Goal: Task Accomplishment & Management: Manage account settings

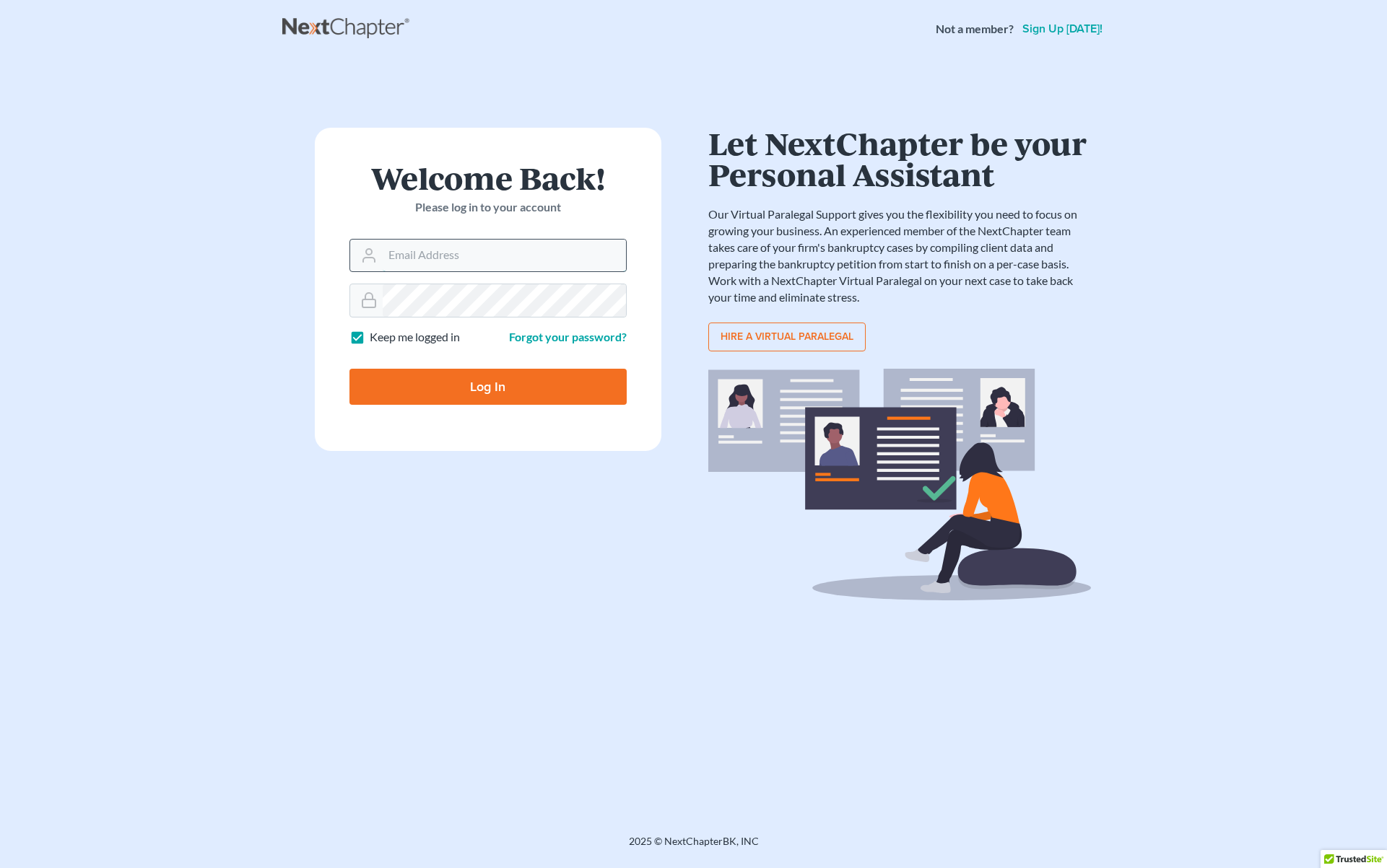
click at [415, 258] on input "Email Address" at bounding box center [504, 255] width 243 height 31
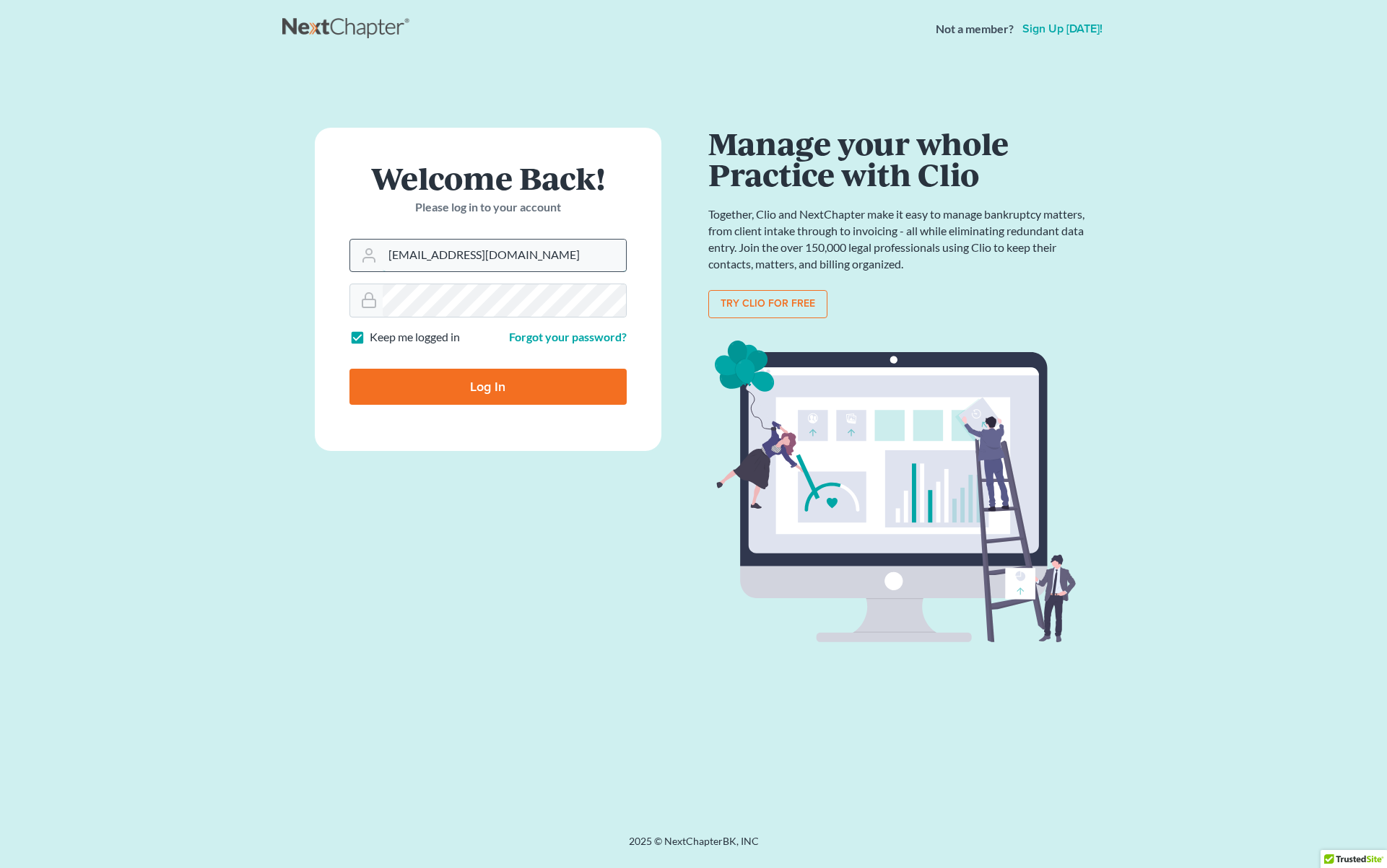
type input "[EMAIL_ADDRESS][DOMAIN_NAME]"
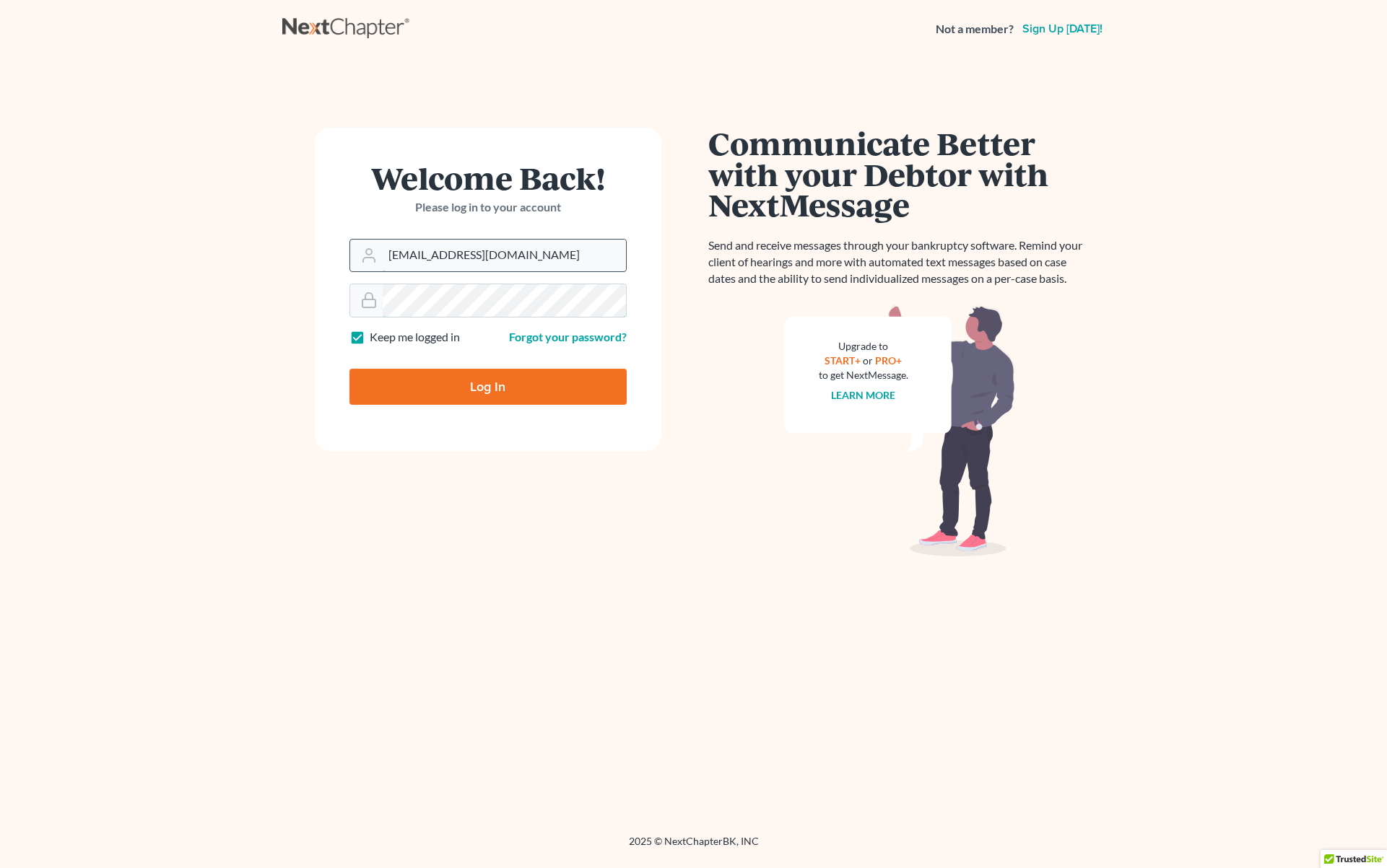
click at [349, 369] on input "Log In" at bounding box center [487, 387] width 277 height 36
type input "Thinking..."
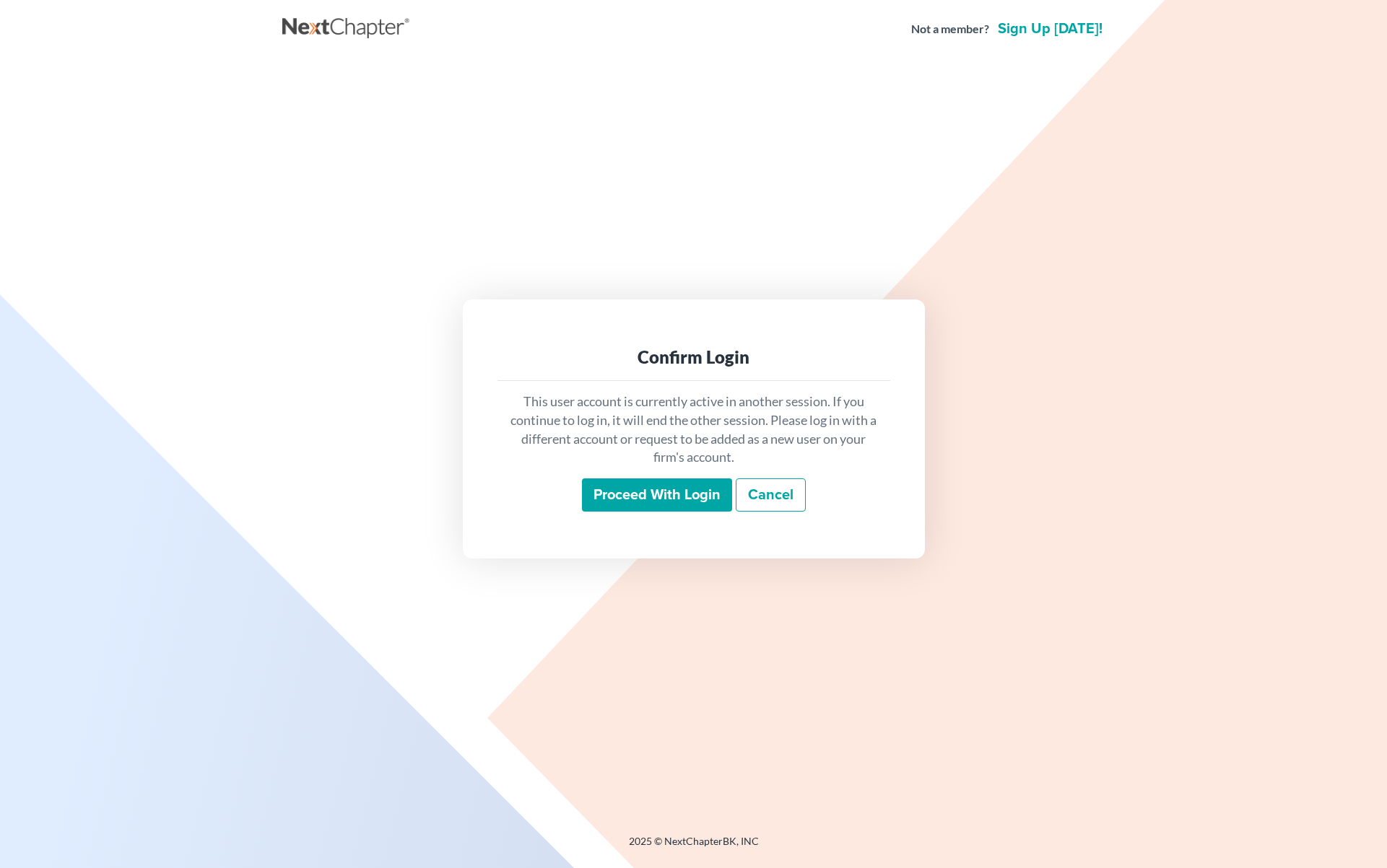
click at [698, 496] on input "Proceed with login" at bounding box center [656, 495] width 150 height 33
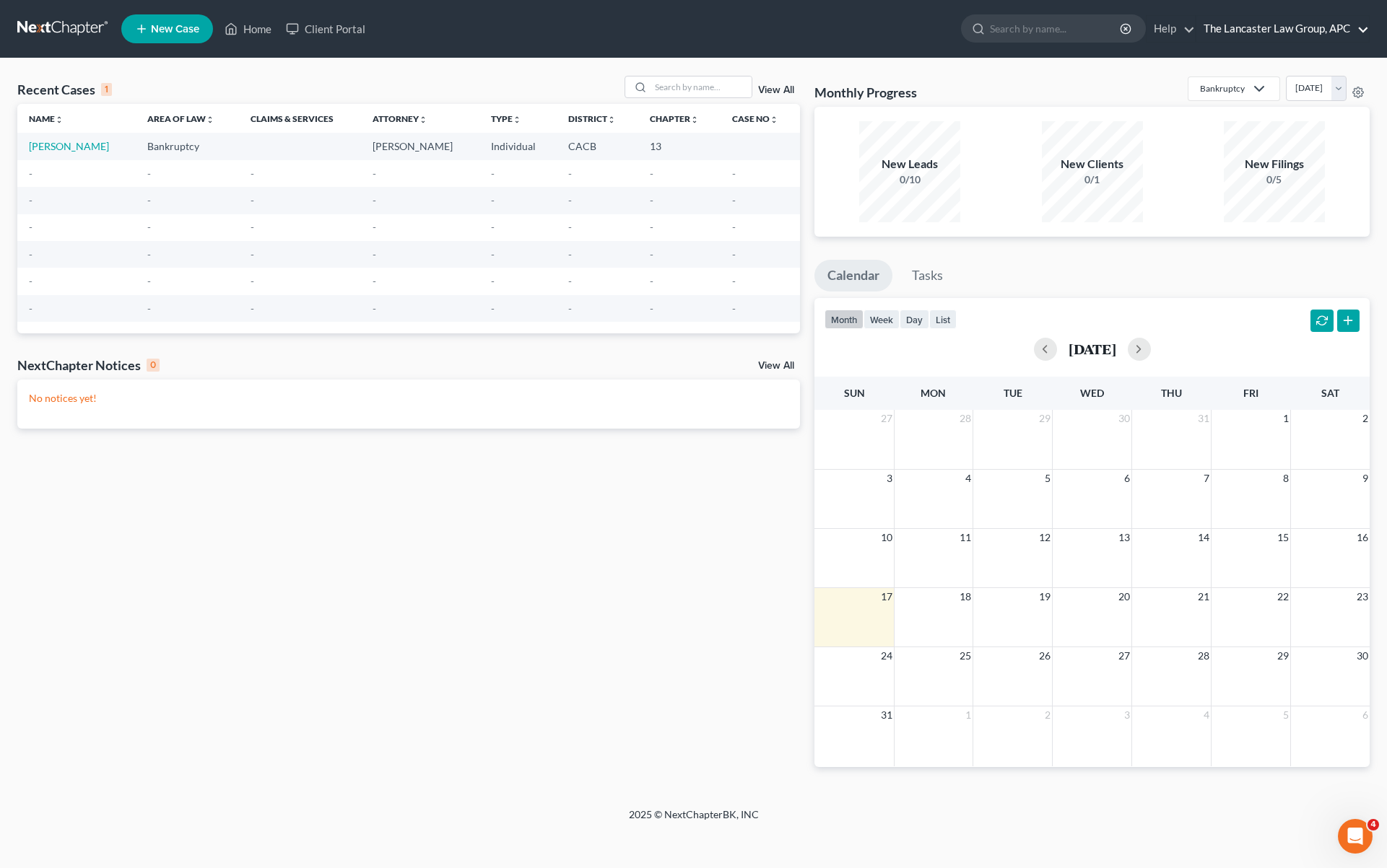
click at [1362, 34] on link "The Lancaster Law Group, APC" at bounding box center [1282, 29] width 172 height 26
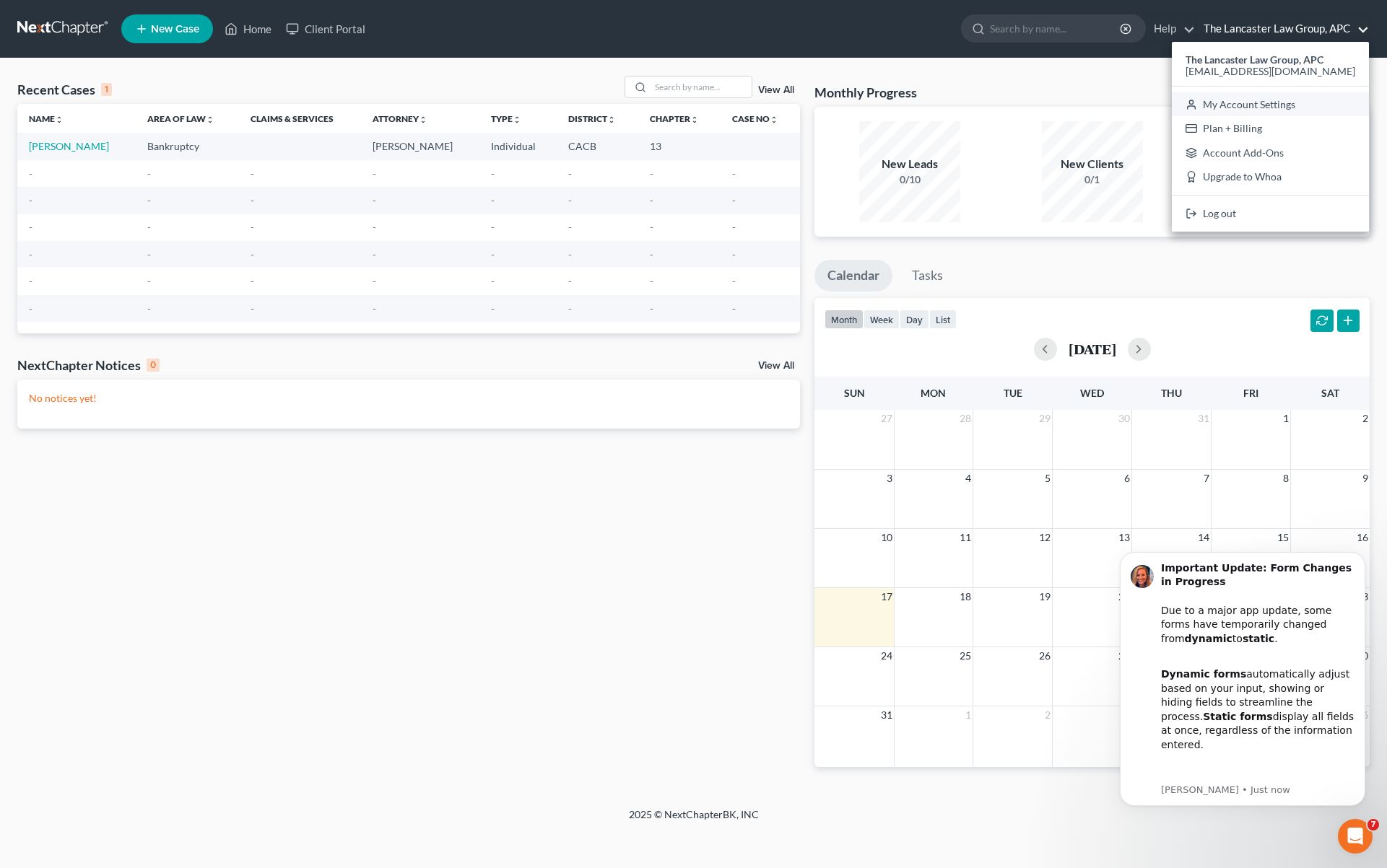
click at [1259, 107] on link "My Account Settings" at bounding box center [1270, 104] width 198 height 24
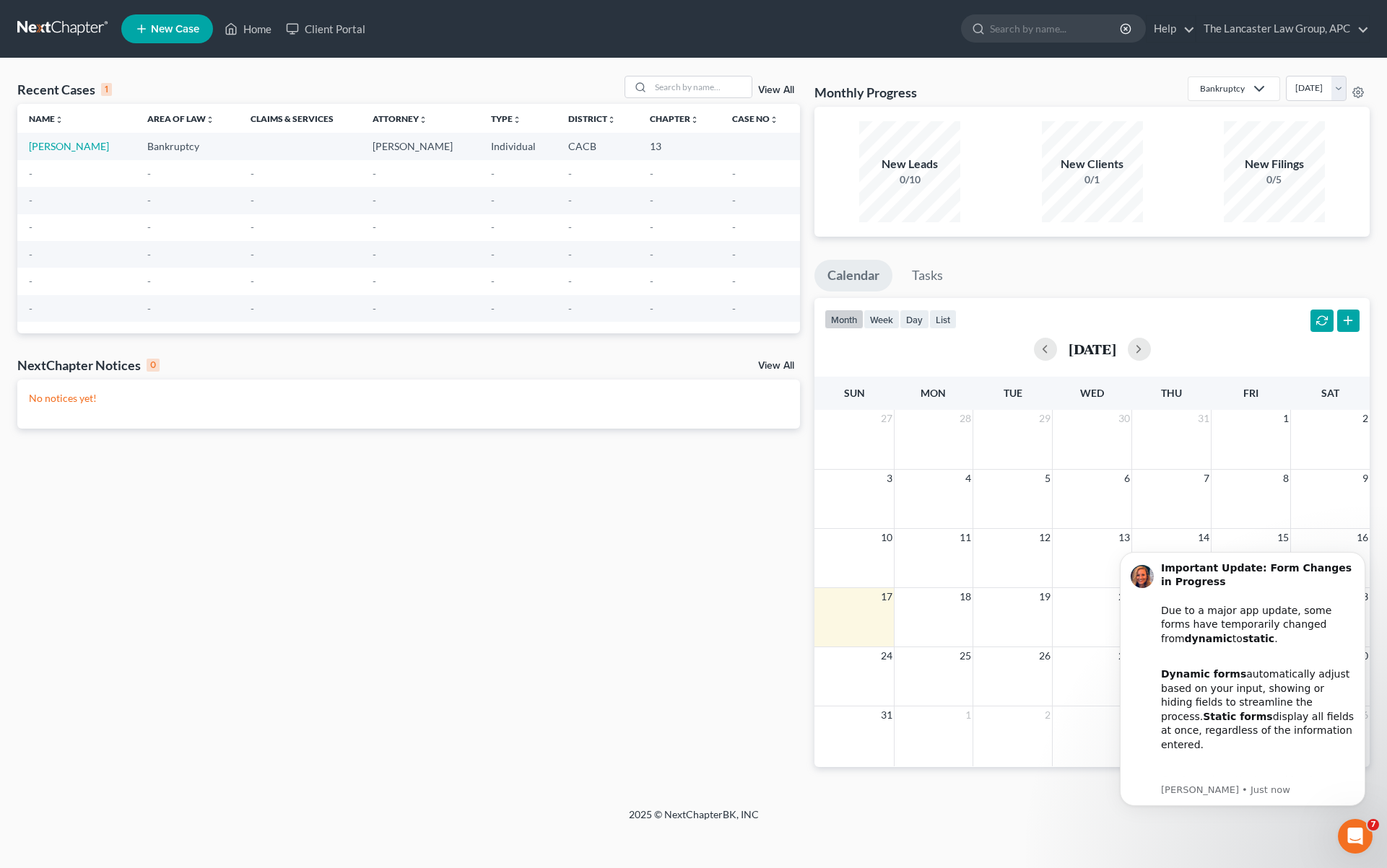
select select "24"
select select "4"
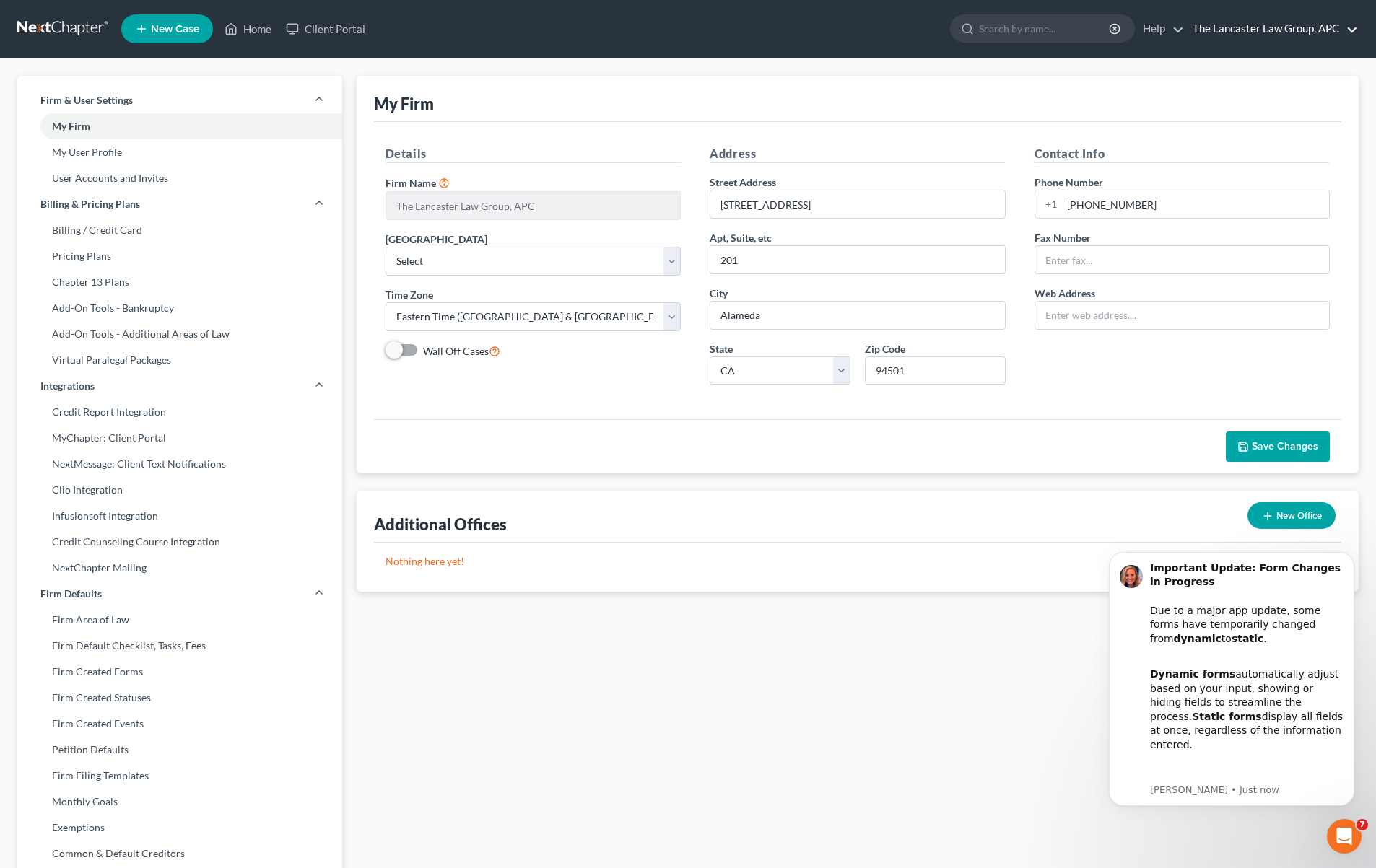
click at [1354, 21] on link "The Lancaster Law Group, APC" at bounding box center [1271, 29] width 172 height 26
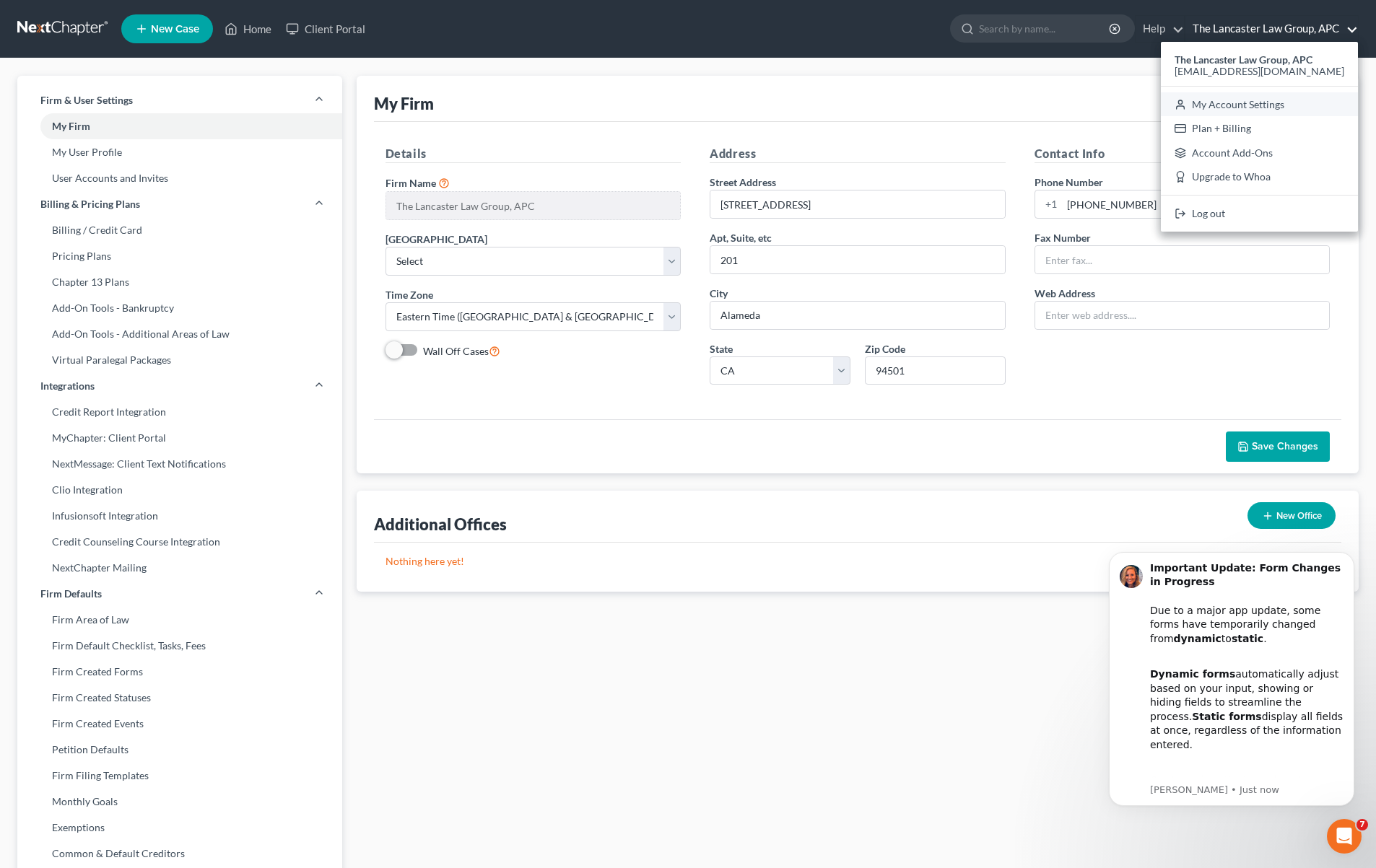
click at [1227, 108] on link "My Account Settings" at bounding box center [1259, 104] width 197 height 24
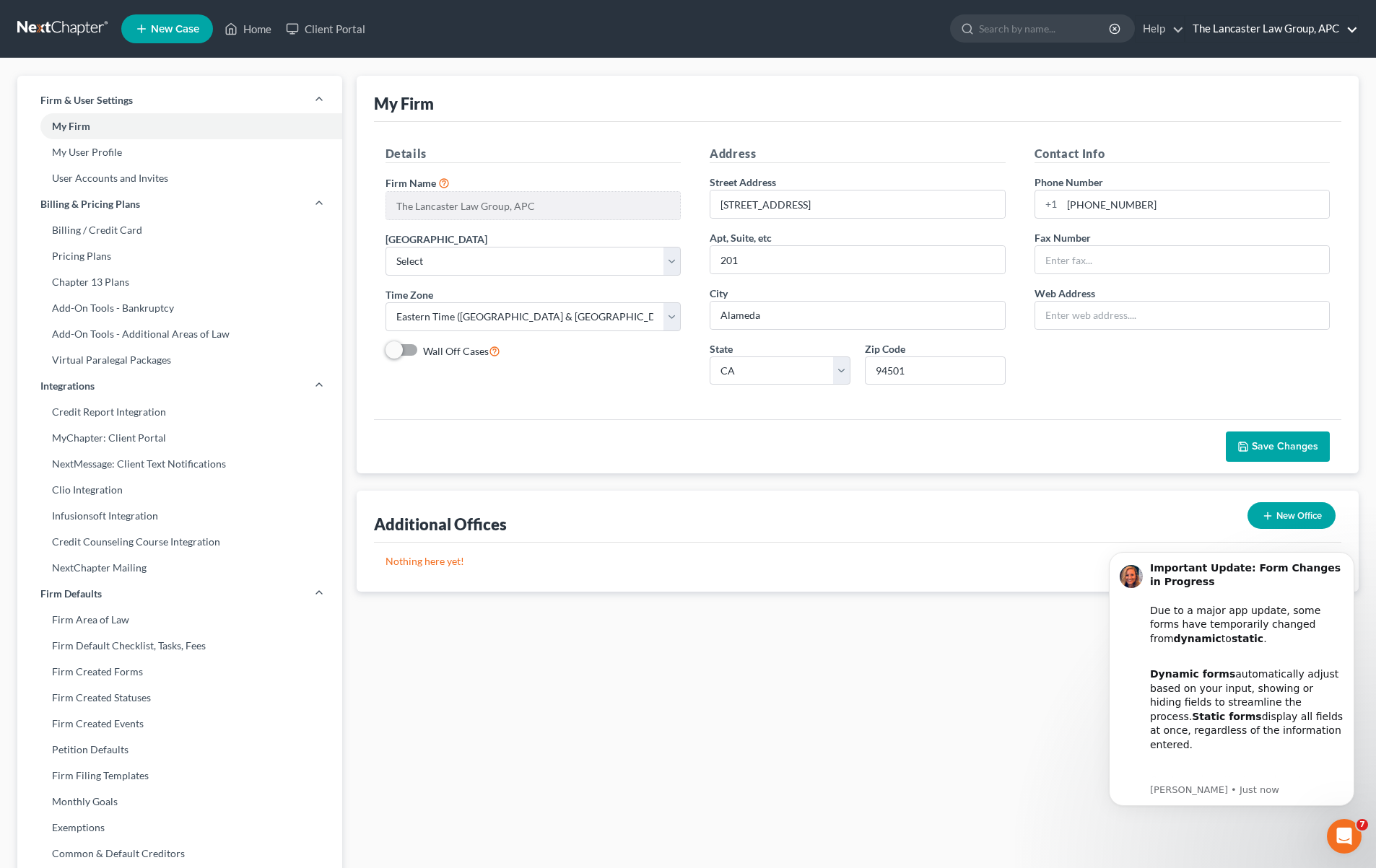
click at [1353, 32] on link "The Lancaster Law Group, APC" at bounding box center [1271, 29] width 172 height 26
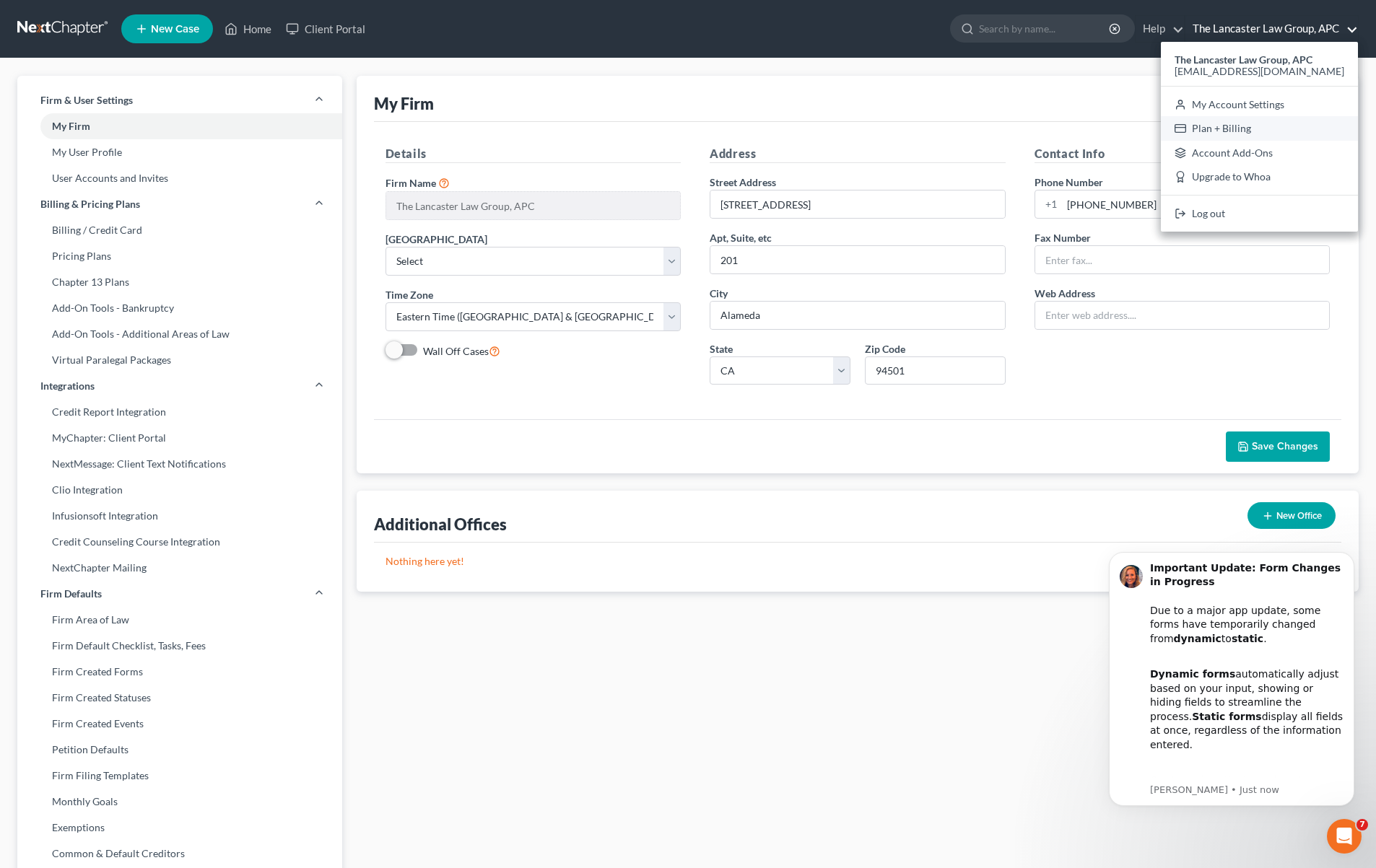
click at [1221, 131] on link "Plan + Billing" at bounding box center [1259, 127] width 197 height 24
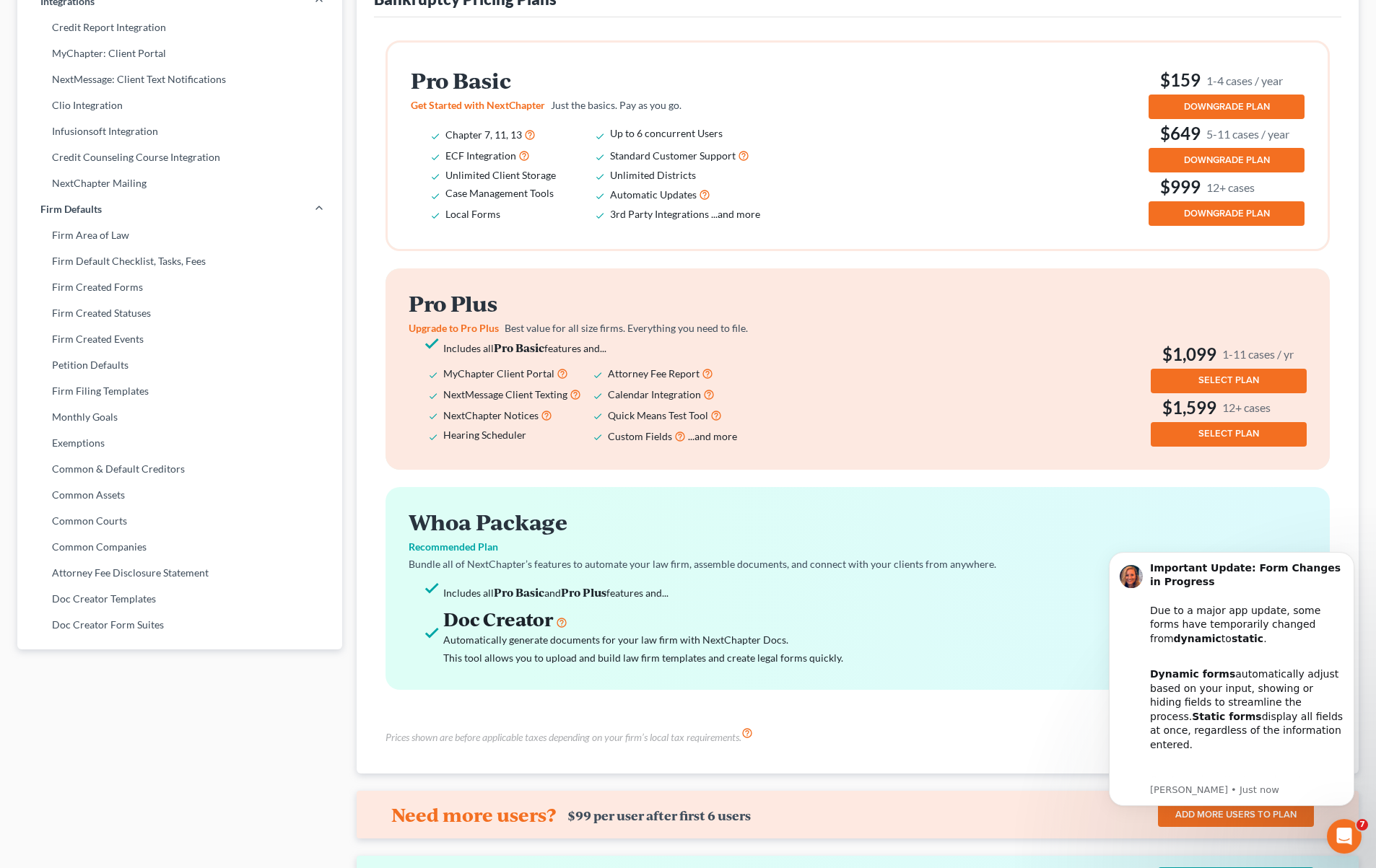
scroll to position [381, 0]
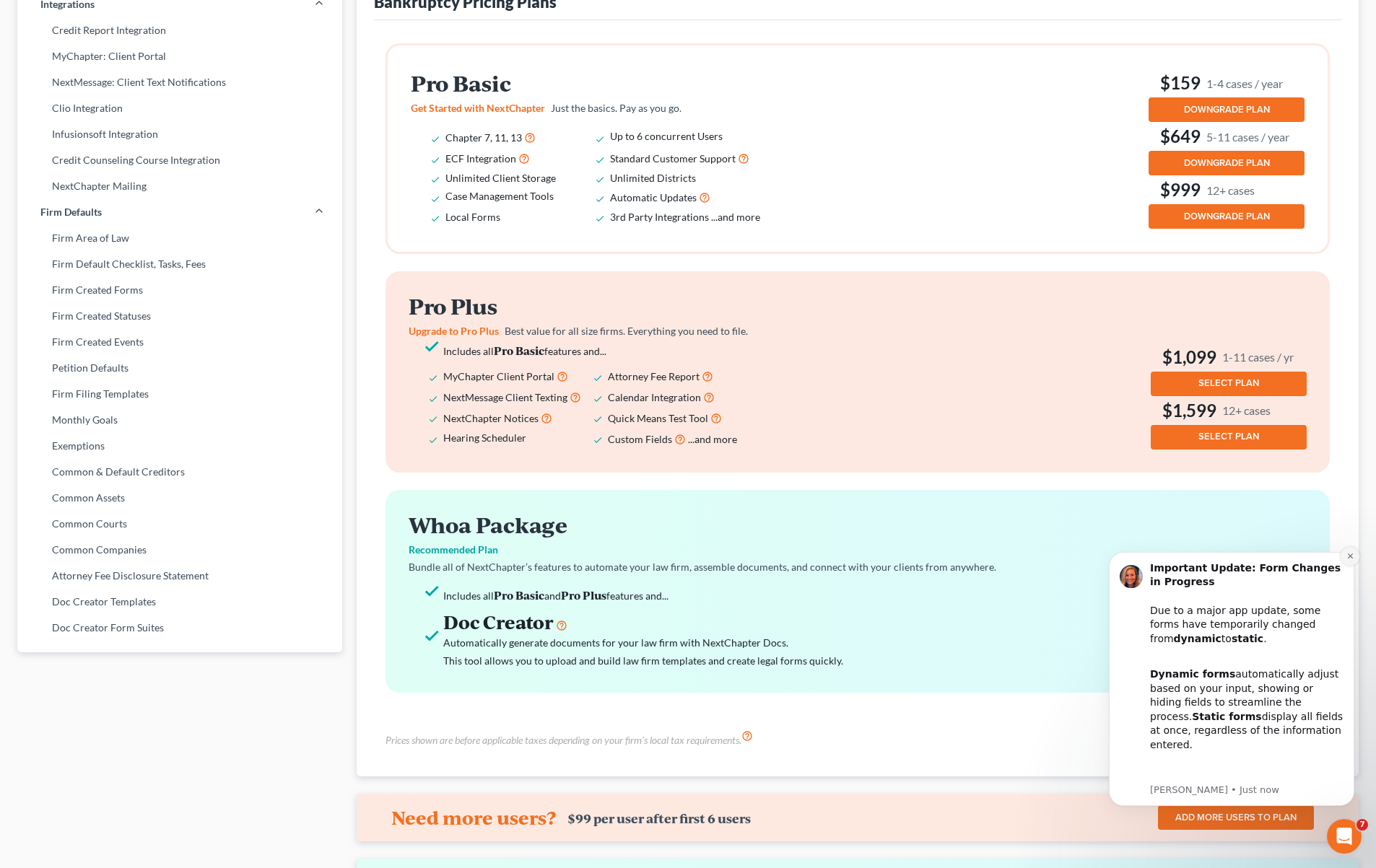
click at [1352, 561] on button "Dismiss notification" at bounding box center [1349, 557] width 19 height 19
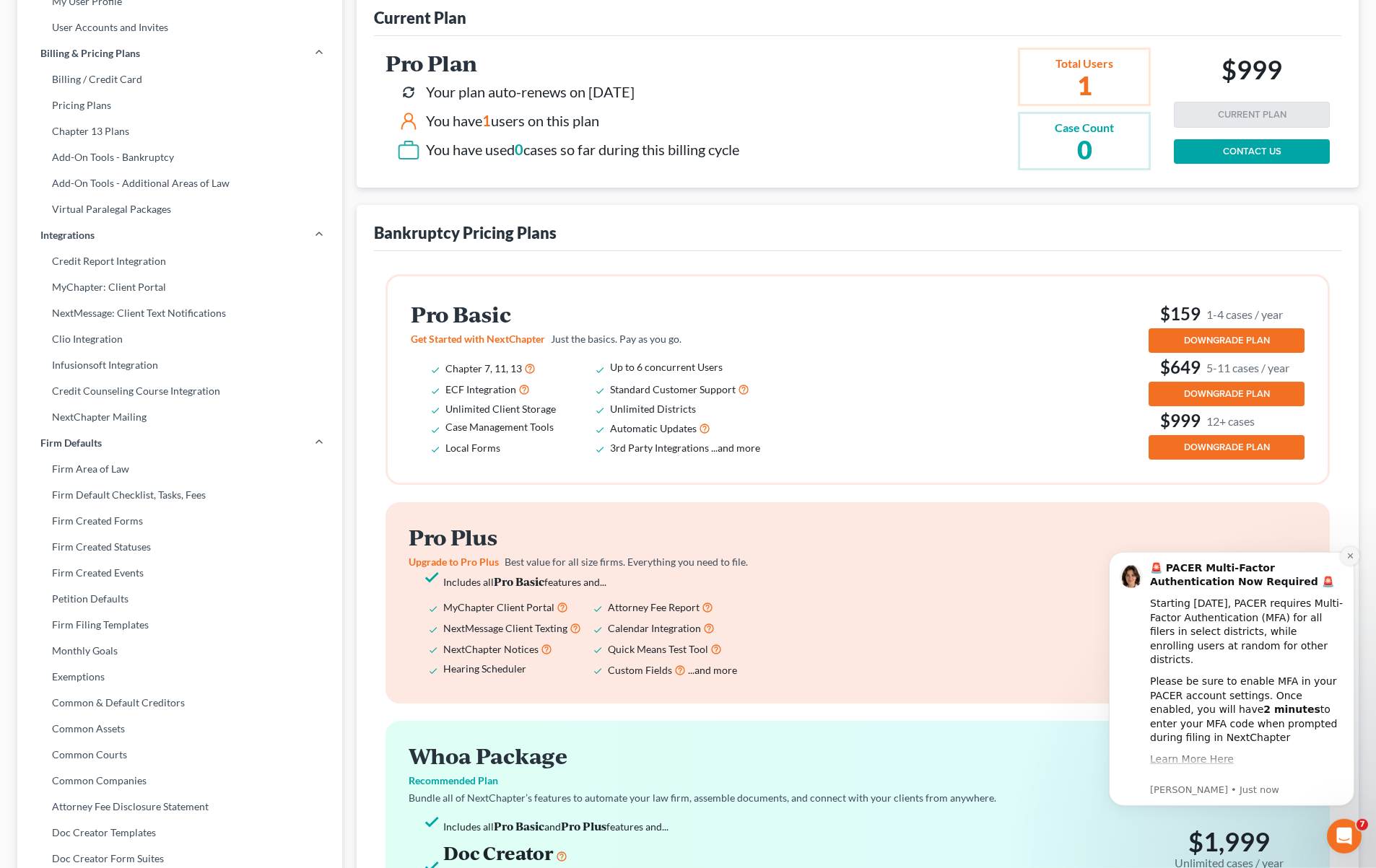
scroll to position [158, 0]
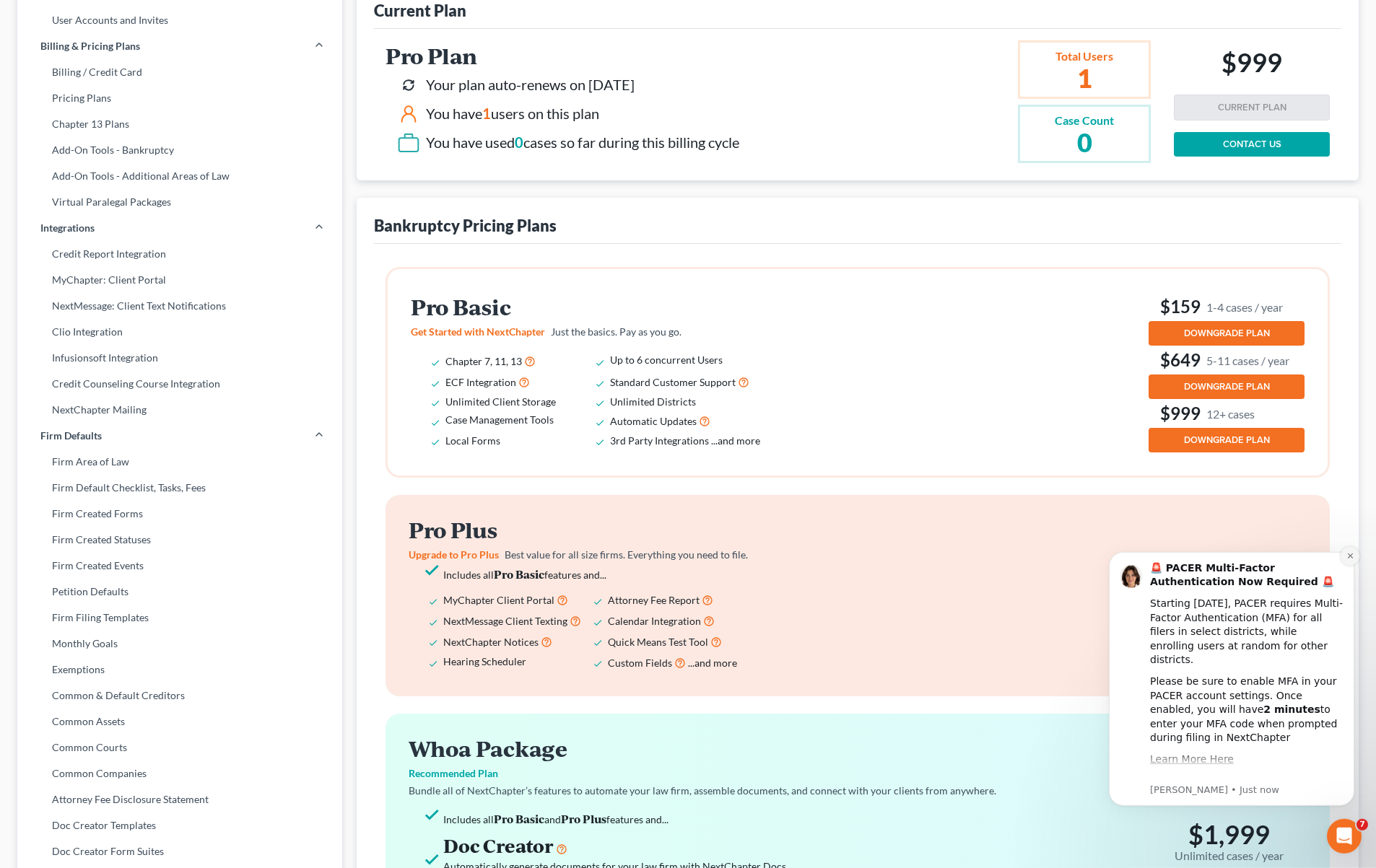
click at [1351, 552] on button "Dismiss notification" at bounding box center [1349, 556] width 19 height 19
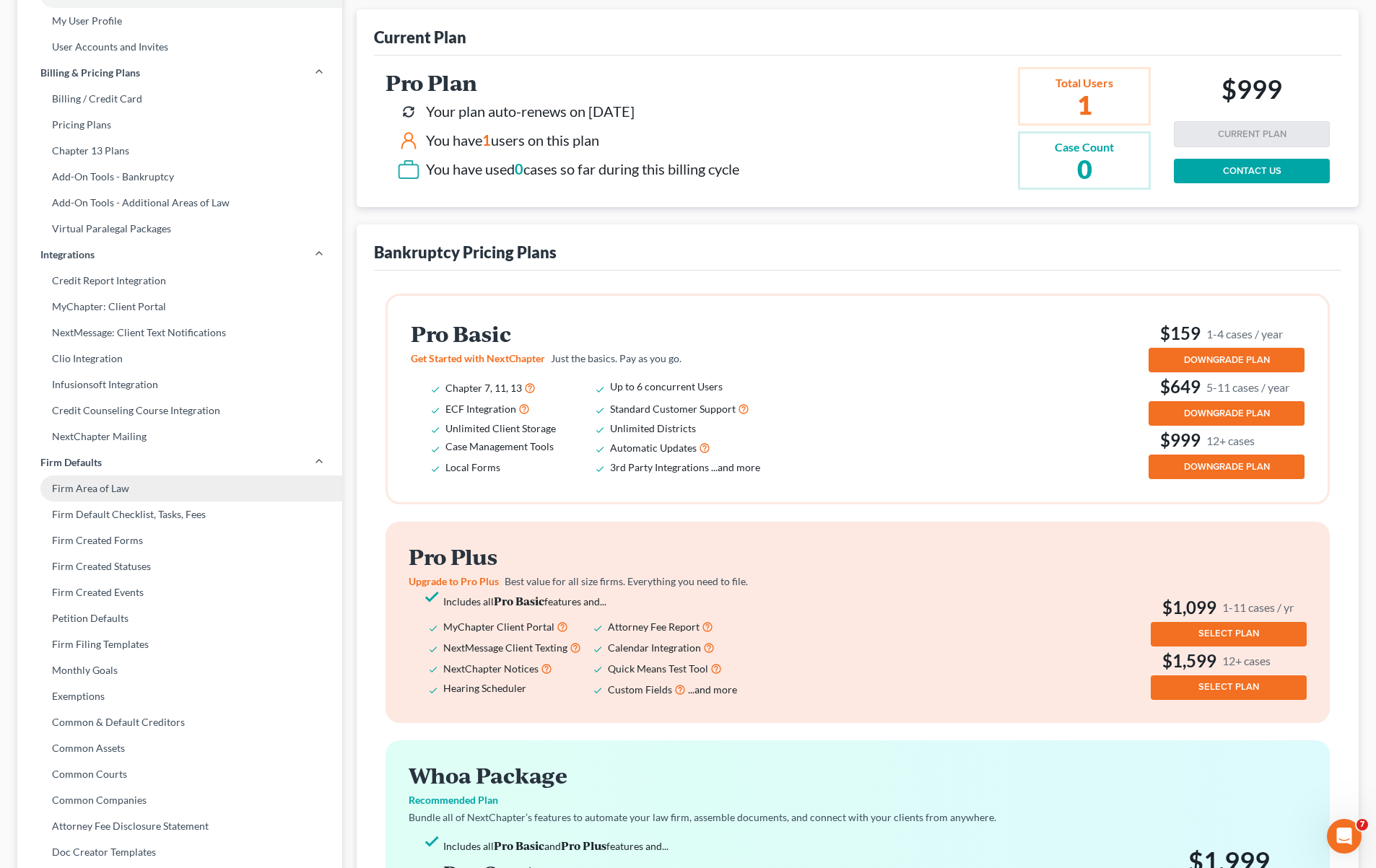
scroll to position [0, 0]
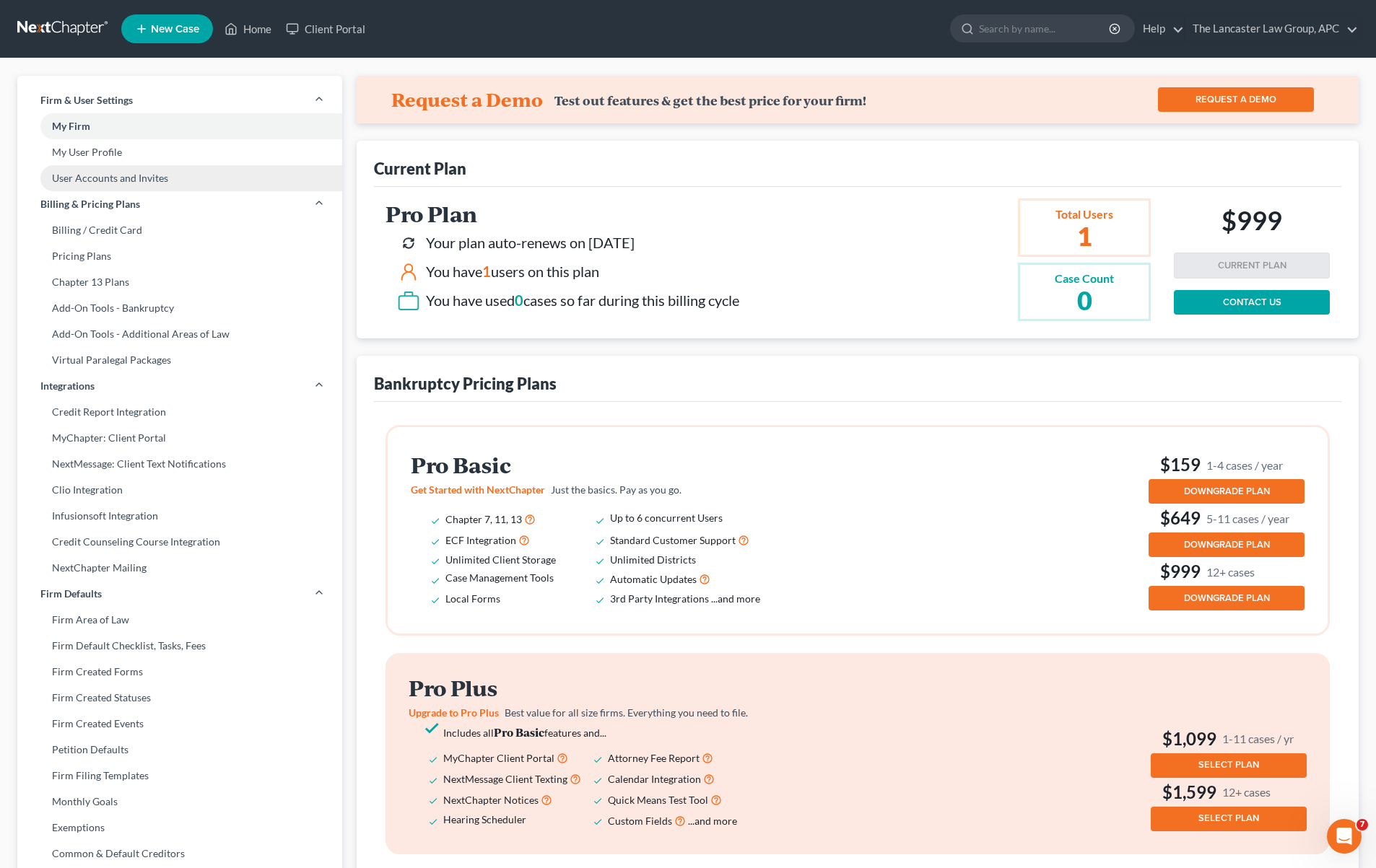
click at [118, 178] on link "User Accounts and Invites" at bounding box center [180, 178] width 325 height 26
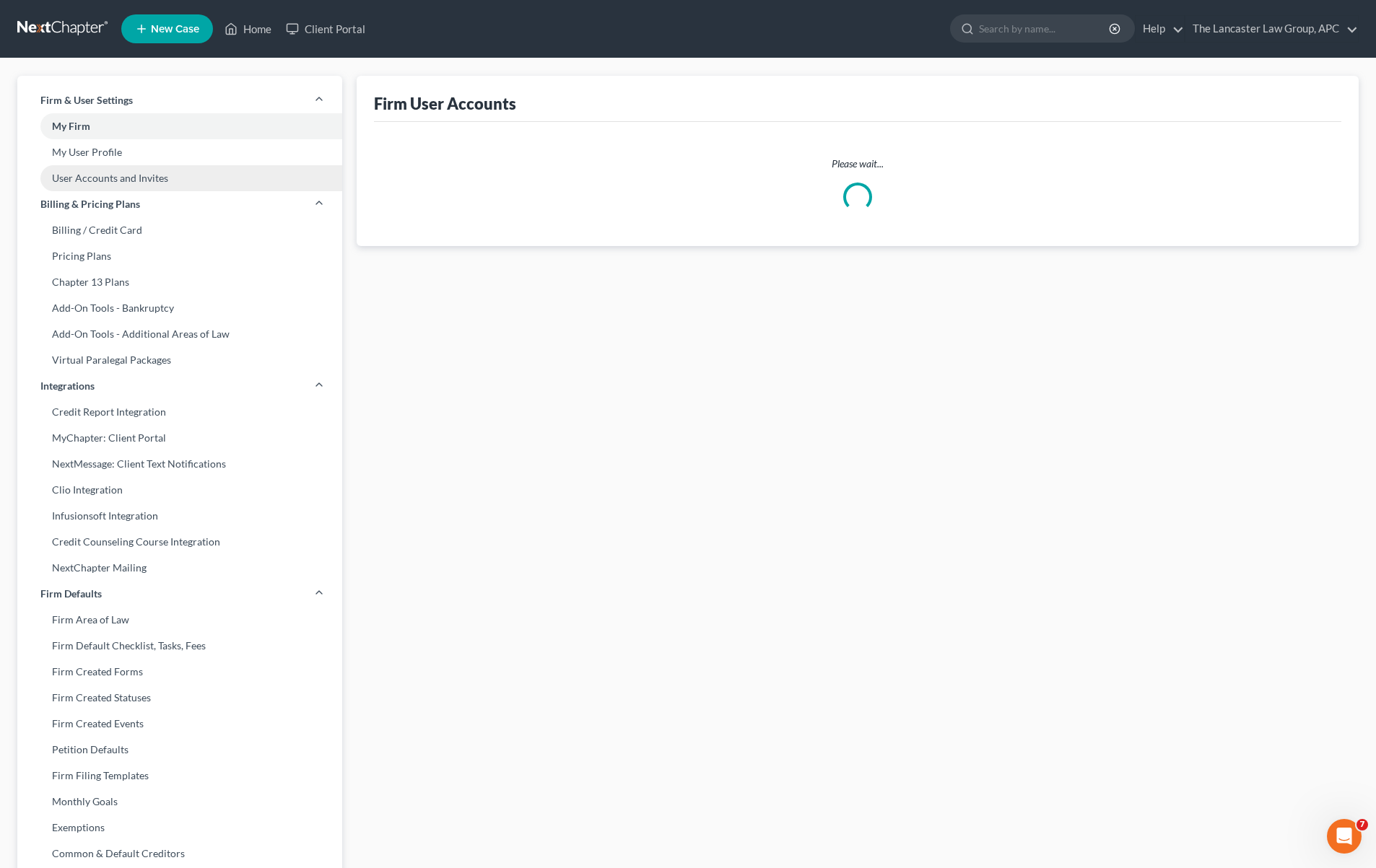
select select "0"
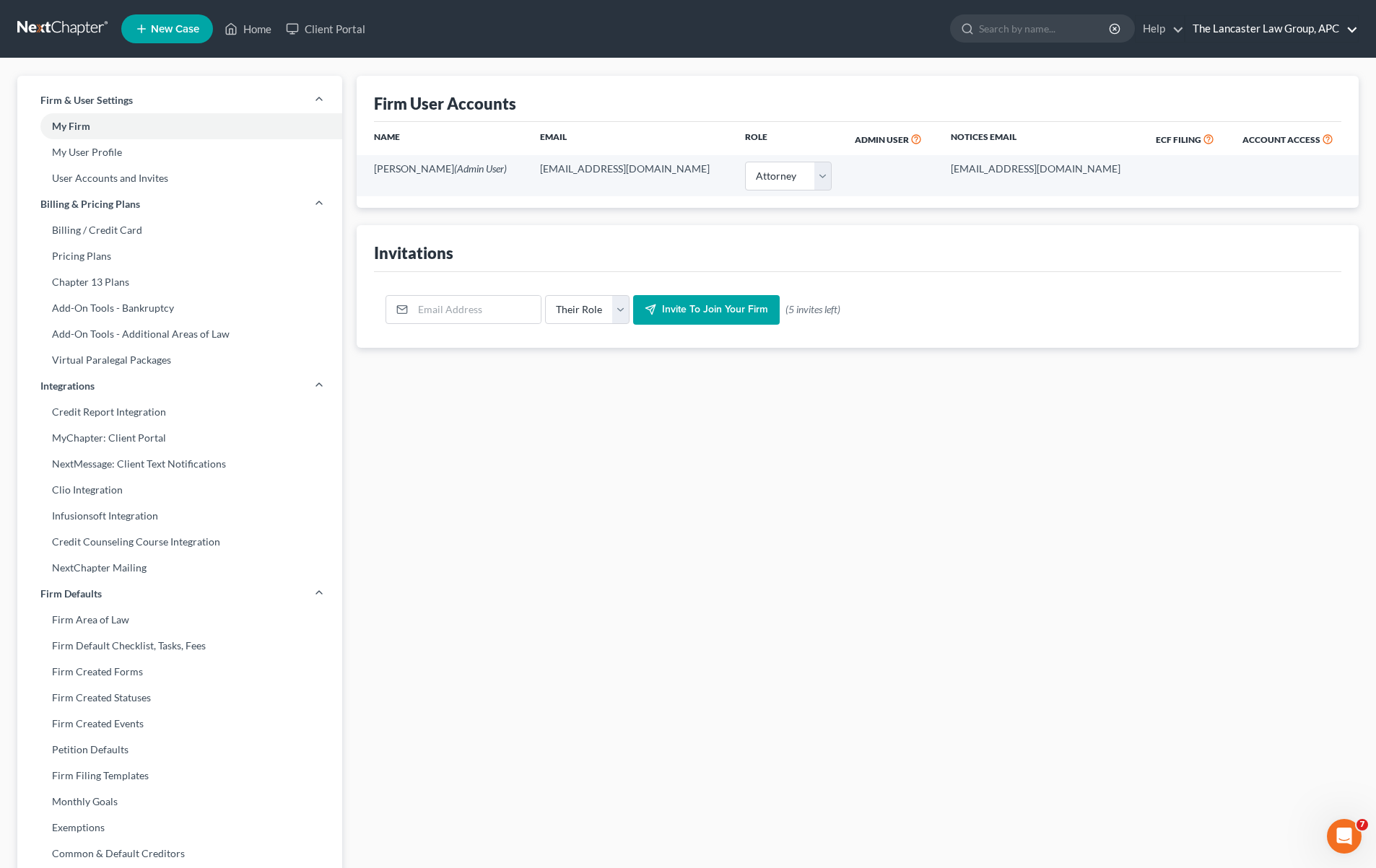
click at [1347, 39] on link "The Lancaster Law Group, APC" at bounding box center [1271, 29] width 172 height 26
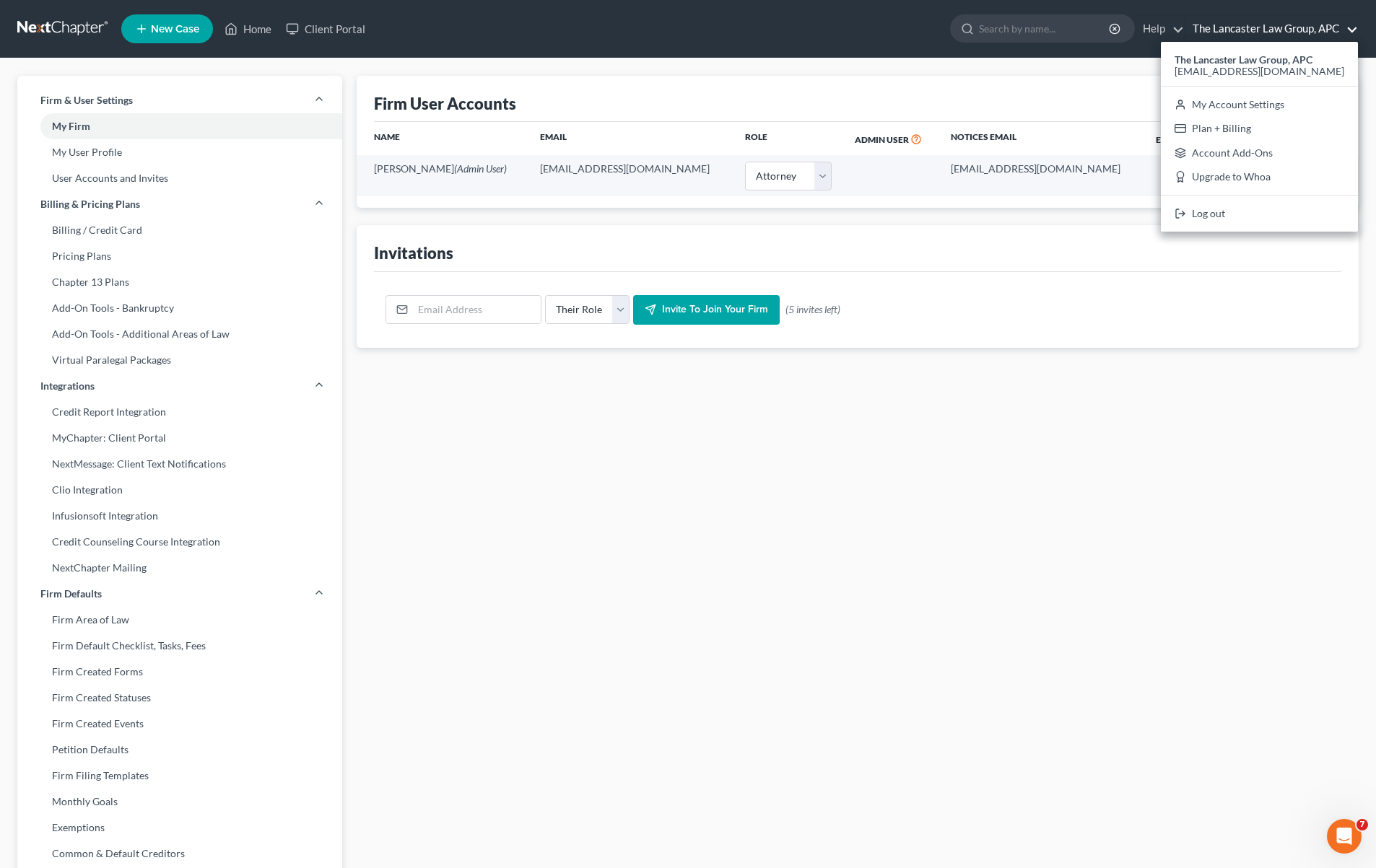
click at [1185, 31] on link "The Lancaster Law Group, APC" at bounding box center [1271, 29] width 172 height 26
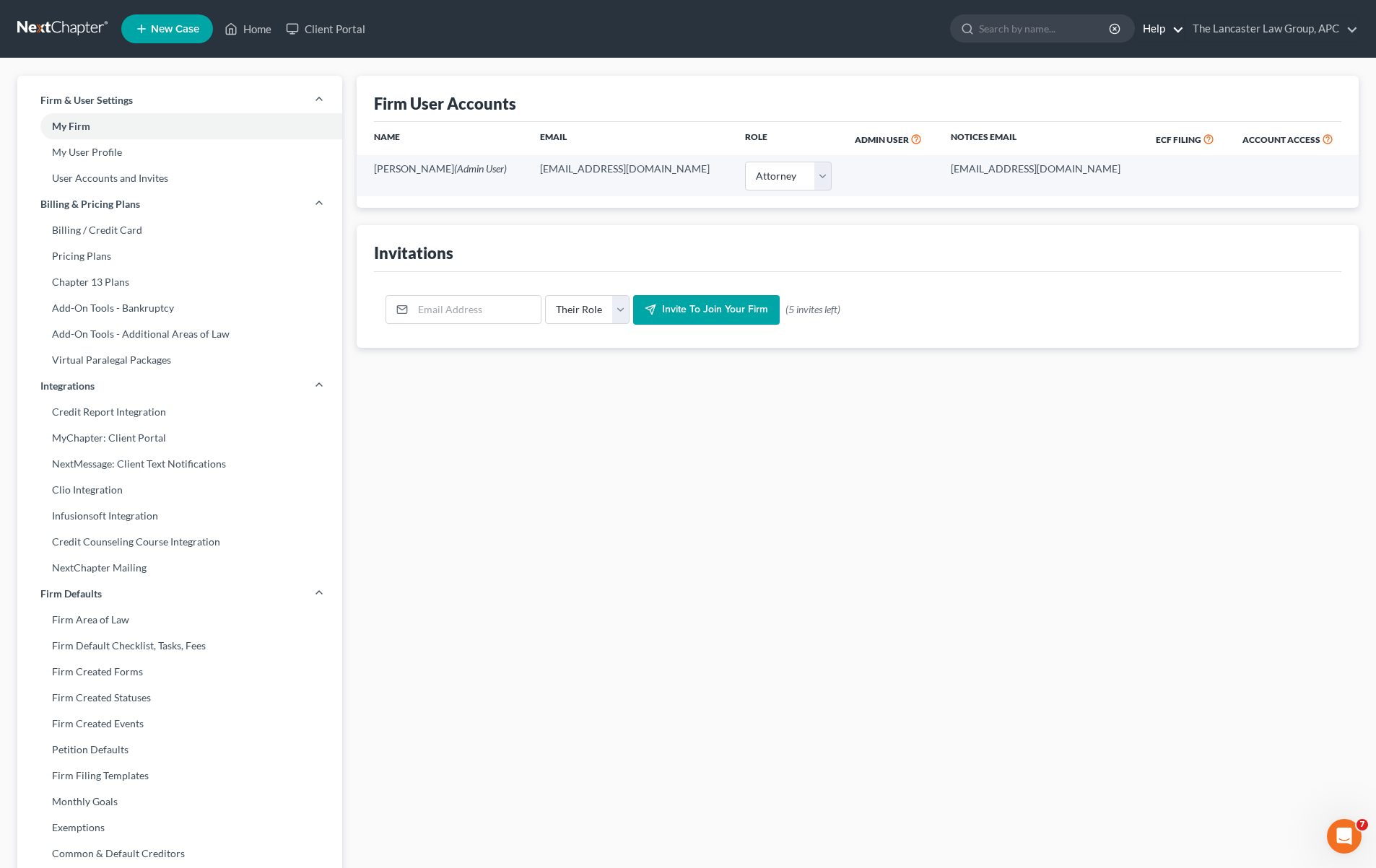
click at [1177, 31] on link "Help" at bounding box center [1160, 29] width 48 height 26
click at [1135, 61] on link "Help Center" at bounding box center [1126, 59] width 115 height 24
click at [1352, 31] on link "The Lancaster Law Group, APC" at bounding box center [1271, 29] width 172 height 26
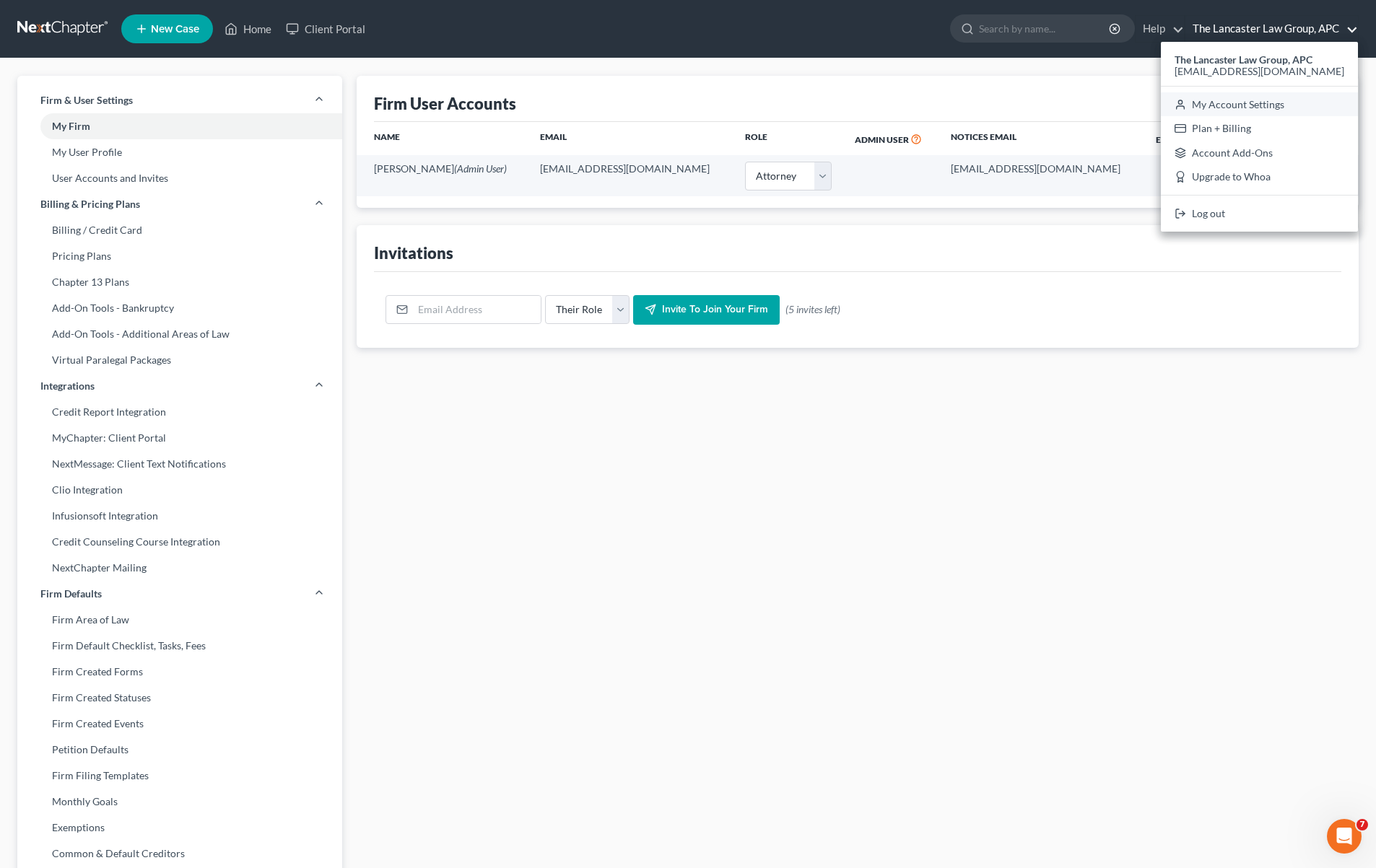
click at [1240, 101] on link "My Account Settings" at bounding box center [1259, 104] width 197 height 24
select select "7"
select select "24"
select select "4"
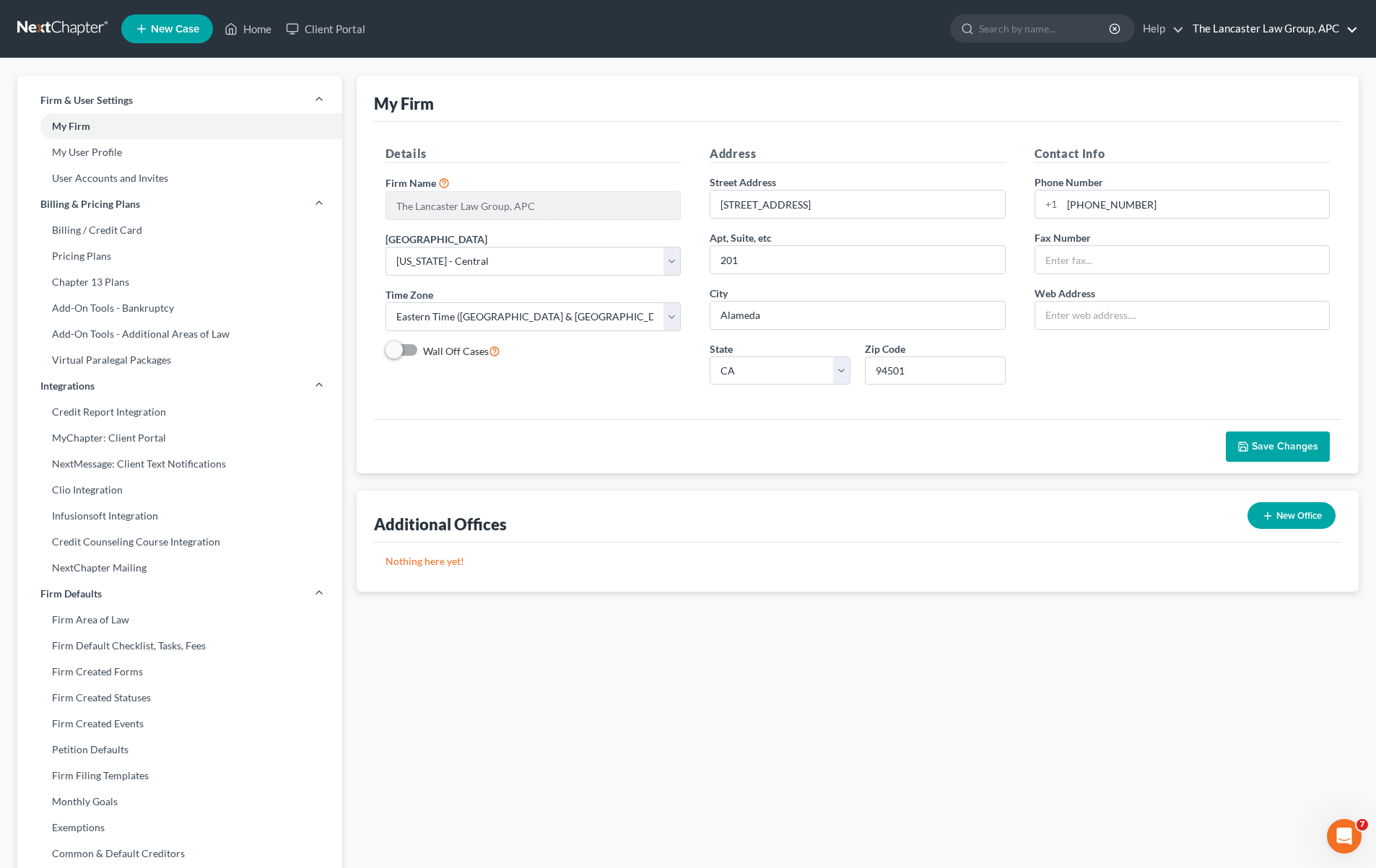
click at [1288, 32] on link "The Lancaster Law Group, APC" at bounding box center [1271, 29] width 172 height 26
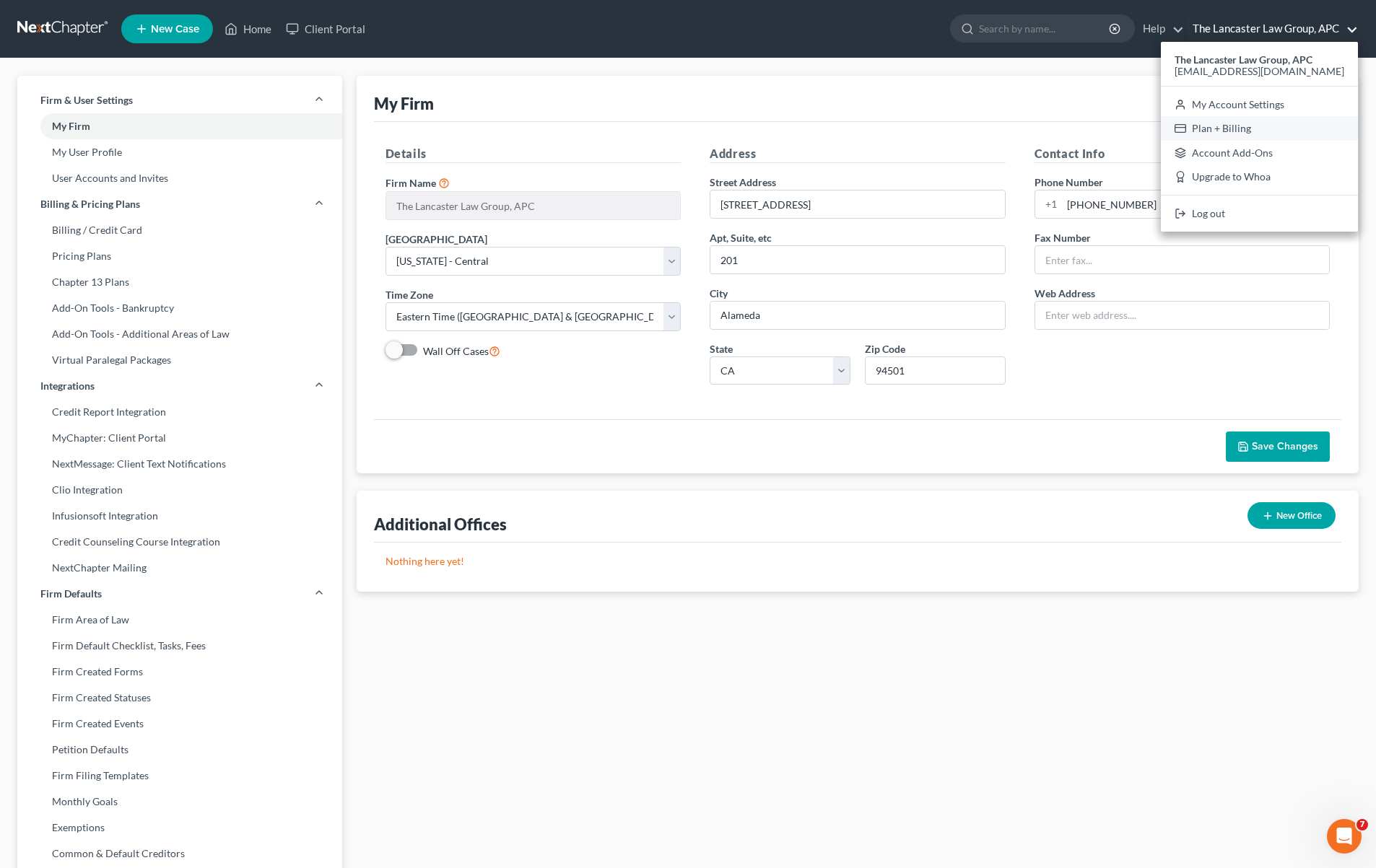
click at [1224, 130] on link "Plan + Billing" at bounding box center [1259, 127] width 197 height 24
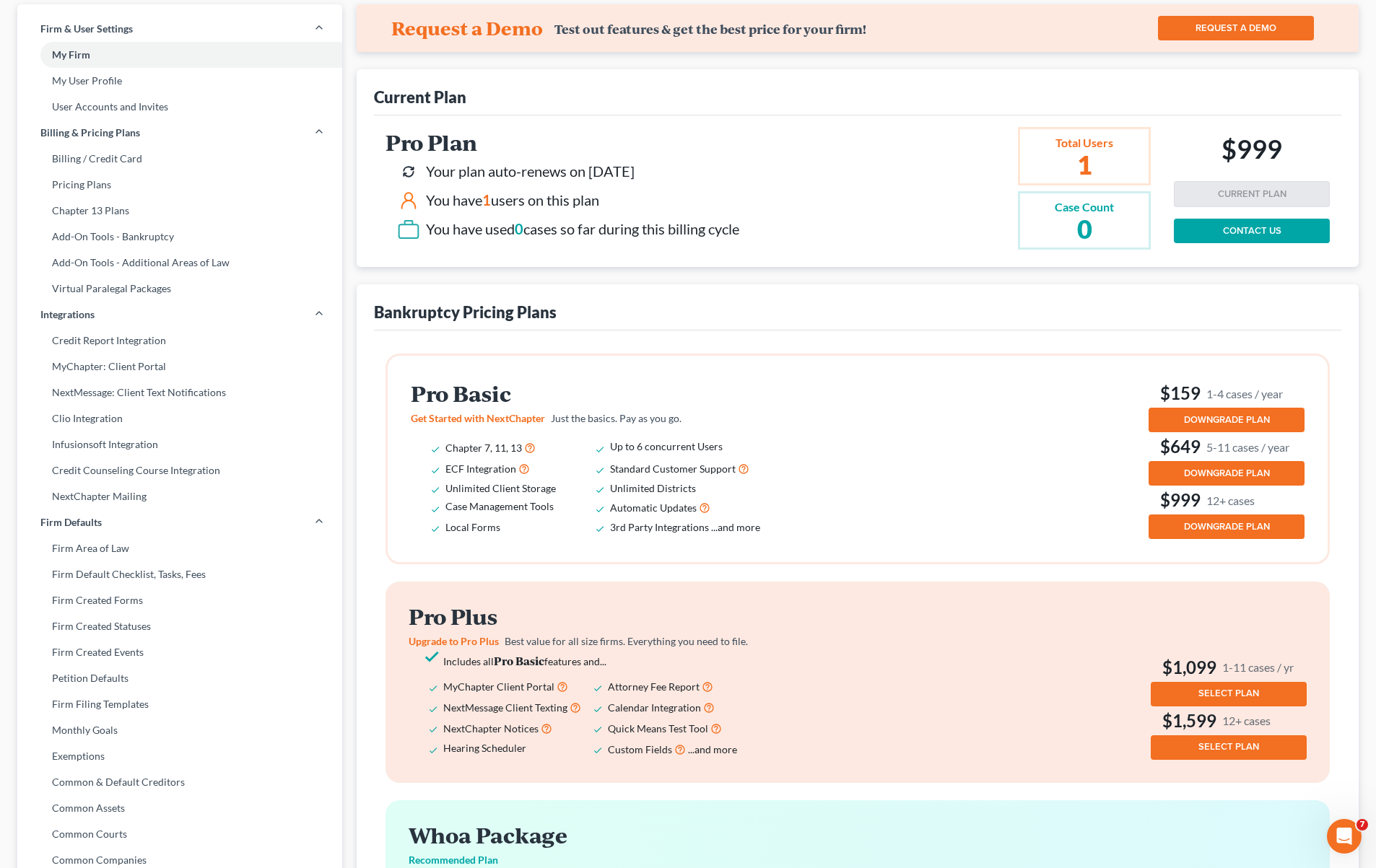
scroll to position [513, 0]
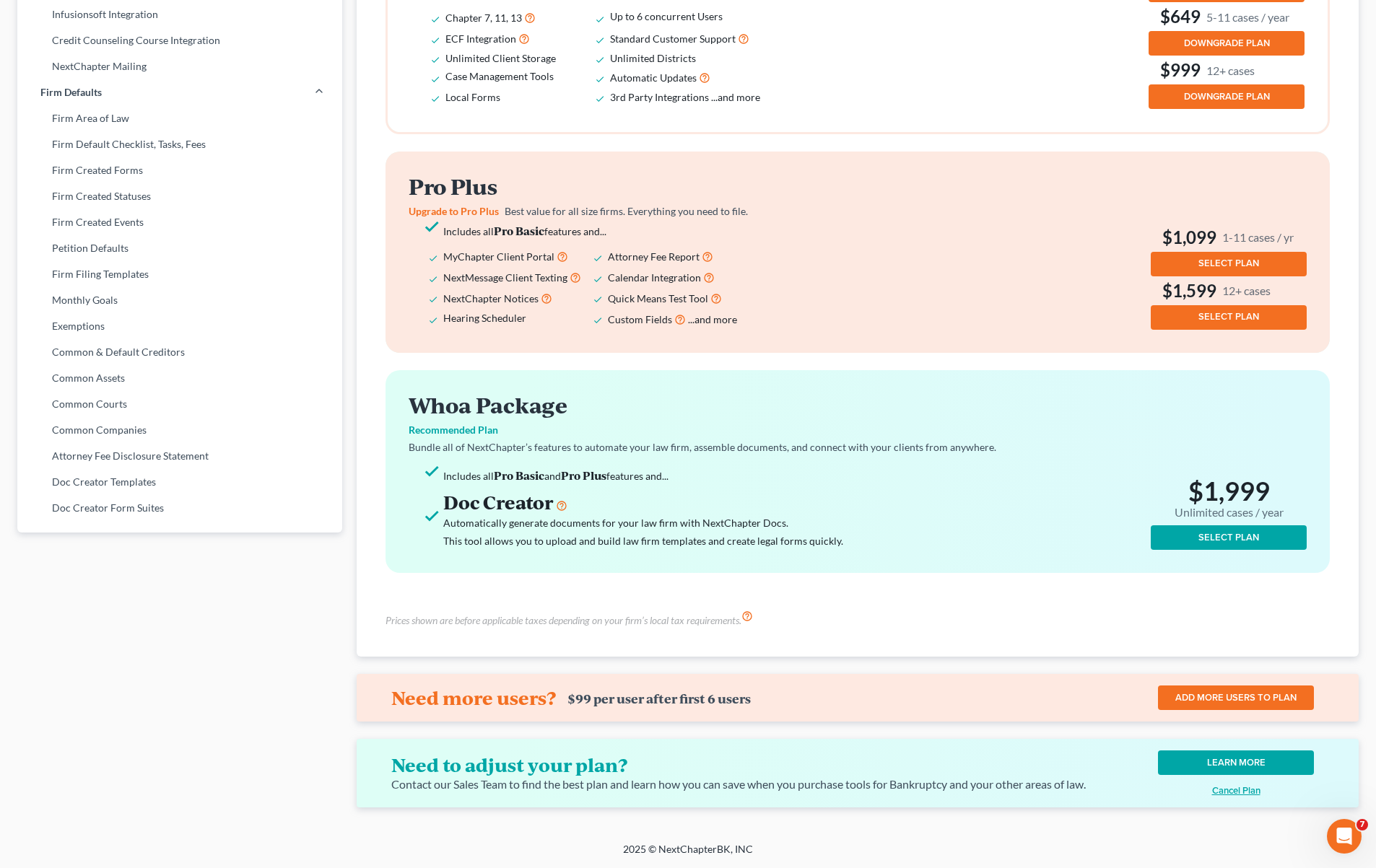
click at [1248, 787] on u "Cancel Plan" at bounding box center [1236, 791] width 48 height 12
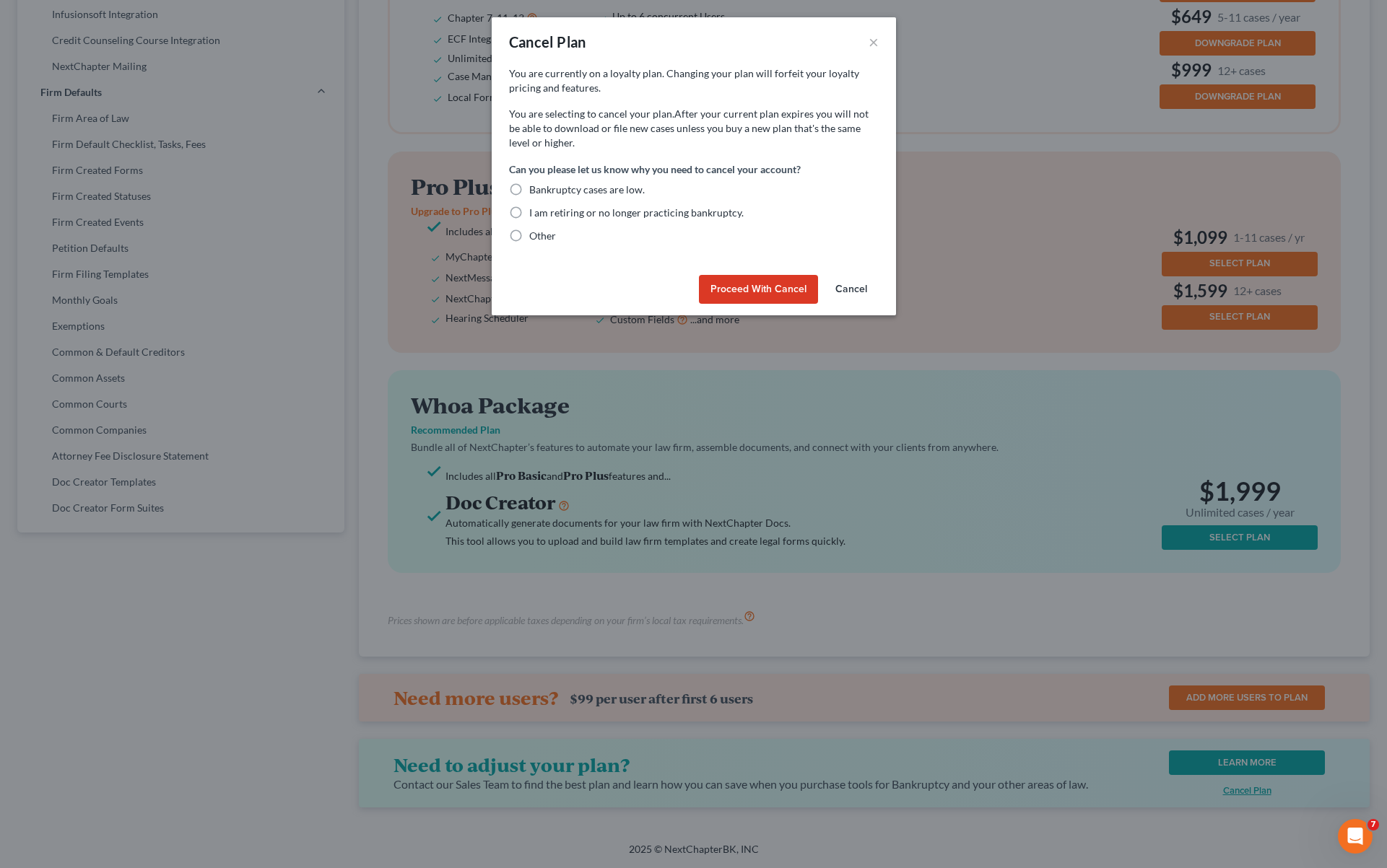
click at [529, 188] on label "Bankruptcy cases are low." at bounding box center [586, 189] width 116 height 14
click at [535, 188] on input "Bankruptcy cases are low." at bounding box center [540, 187] width 9 height 9
radio input "true"
click at [769, 283] on button "Proceed with Cancel" at bounding box center [758, 289] width 119 height 29
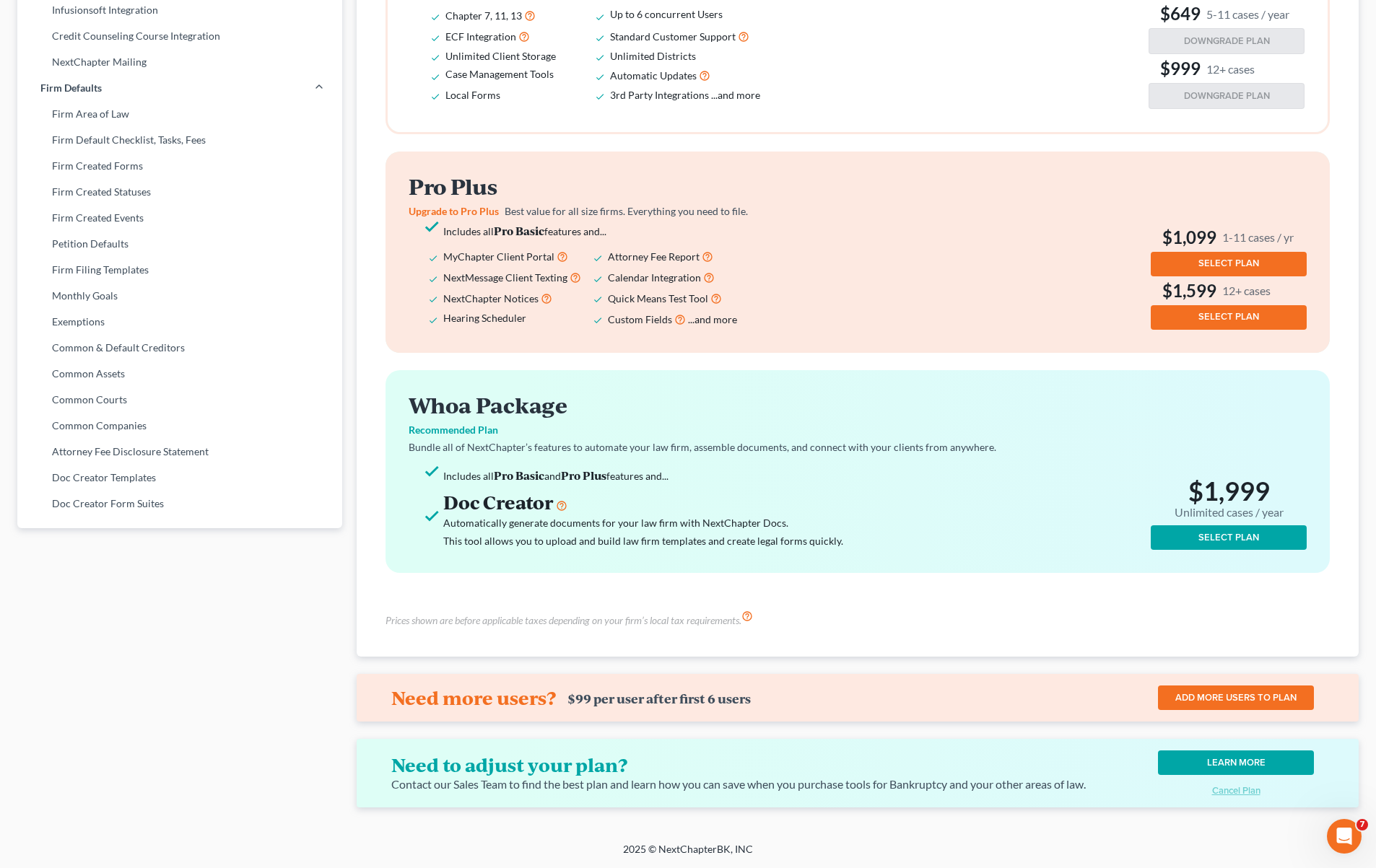
scroll to position [0, 0]
